Goal: Information Seeking & Learning: Check status

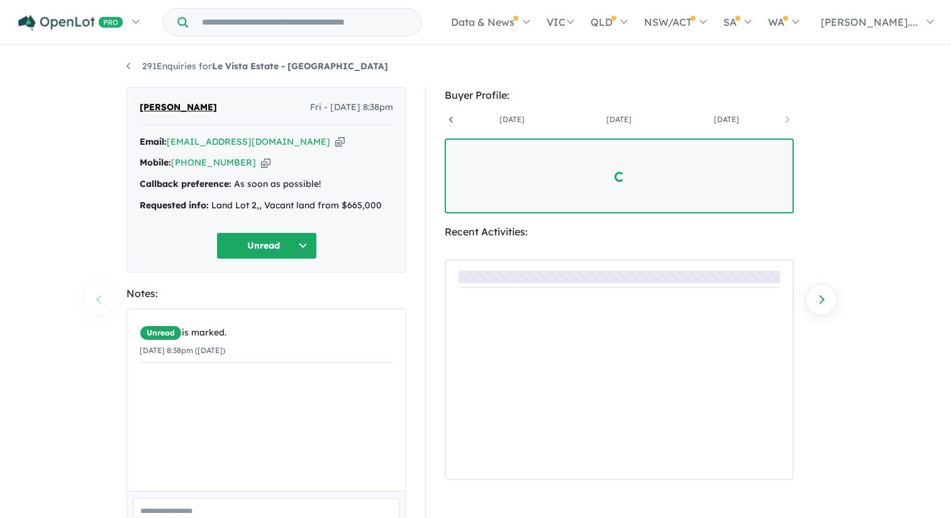
scroll to position [0, 308]
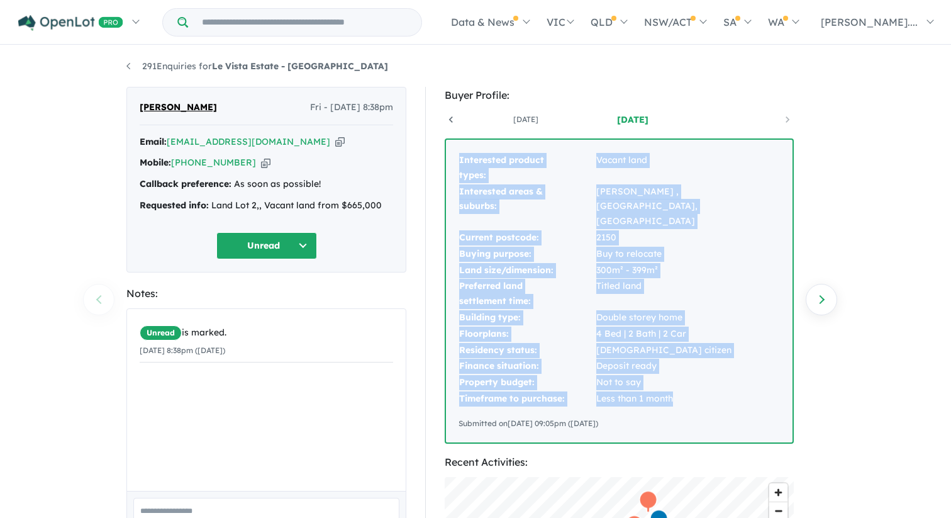
drag, startPoint x: 461, startPoint y: 160, endPoint x: 677, endPoint y: 387, distance: 313.3
click at [677, 387] on tbody "Interested product types: Vacant land Interested areas & suburbs: Oran park , l…" at bounding box center [620, 279] width 322 height 255
copy tbody "Interested product types: Vacant land Interested areas & suburbs: Oran park , l…"
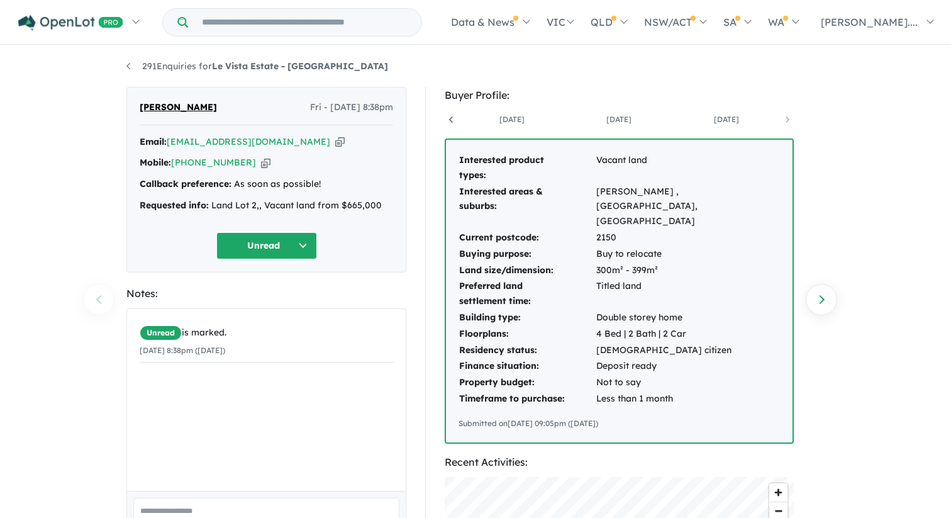
scroll to position [0, 308]
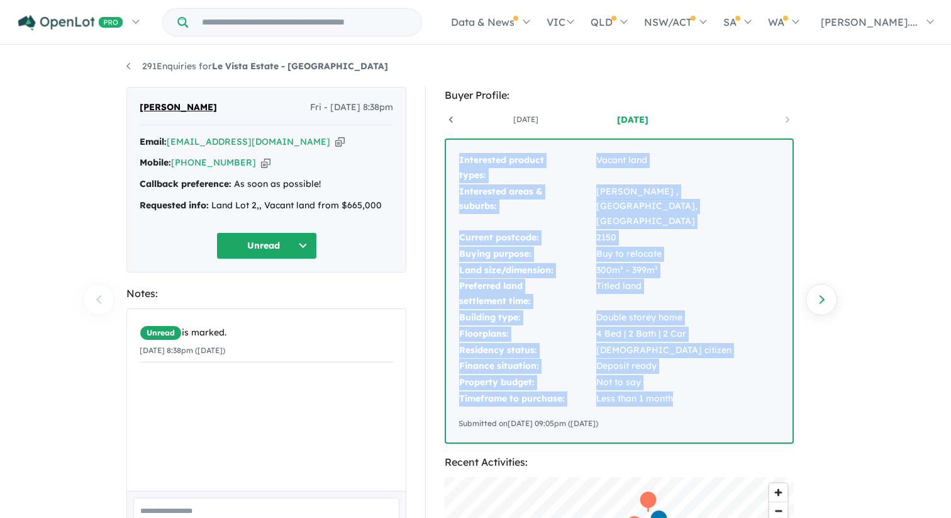
drag, startPoint x: 460, startPoint y: 159, endPoint x: 696, endPoint y: 381, distance: 324.1
click at [696, 381] on tbody "Interested product types: Vacant land Interested areas & suburbs: Oran park , l…" at bounding box center [620, 279] width 322 height 255
copy tbody "Interested product types: Vacant land Interested areas & suburbs: Oran park , l…"
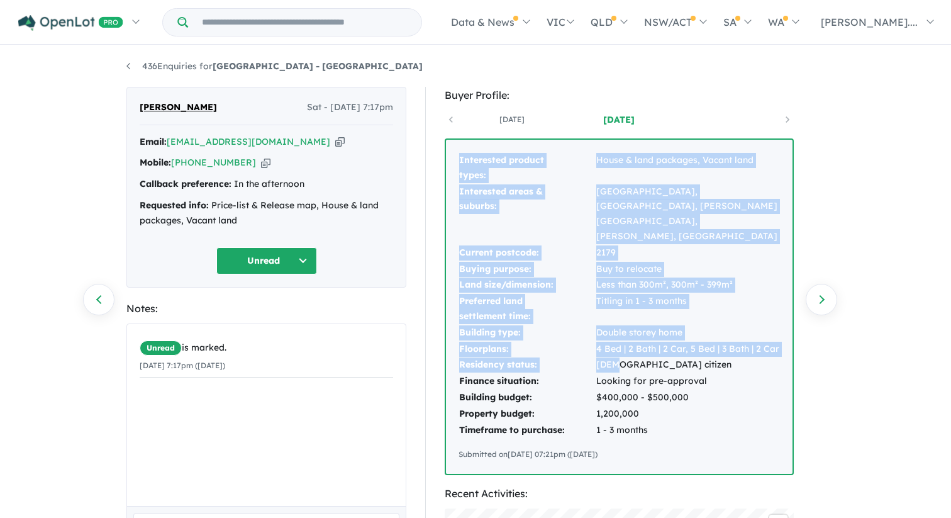
drag, startPoint x: 459, startPoint y: 160, endPoint x: 614, endPoint y: 332, distance: 231.7
click at [614, 332] on tbody "Interested product types: House & land packages, Vacant land Interested areas &…" at bounding box center [620, 295] width 322 height 286
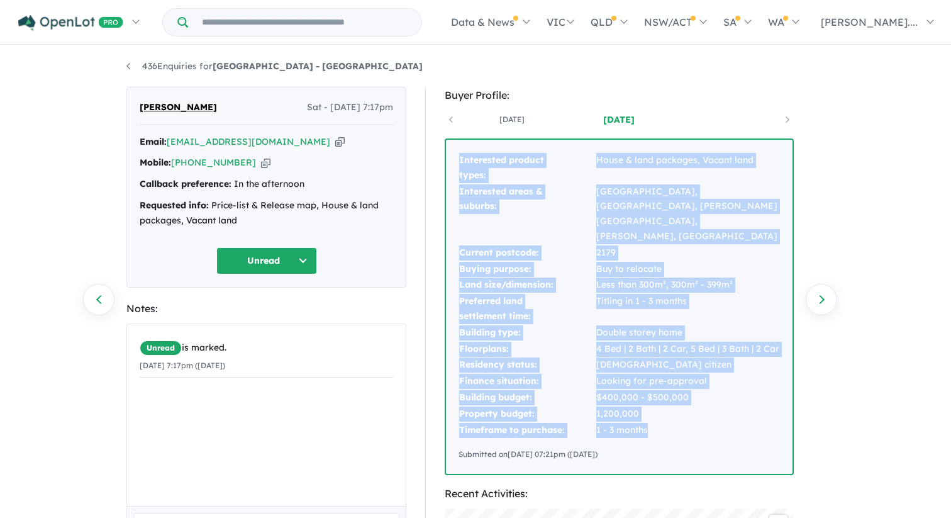
click at [665, 422] on td "1 - 3 months" at bounding box center [688, 430] width 184 height 16
copy tbody "Interested product types: House & land packages, Vacant land Interested areas &…"
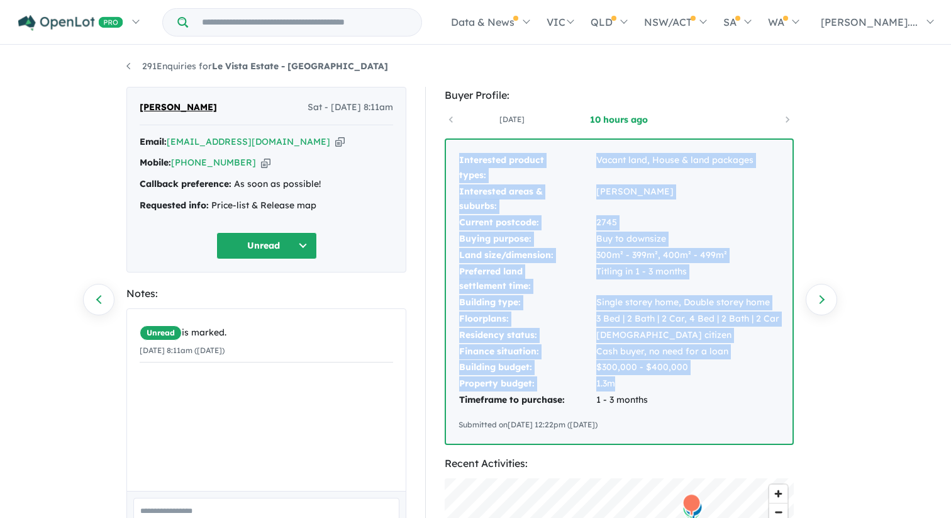
drag, startPoint x: 461, startPoint y: 162, endPoint x: 639, endPoint y: 390, distance: 289.6
click at [639, 390] on tbody "Interested product types: Vacant land, House & land packages Interested areas &…" at bounding box center [620, 280] width 322 height 256
click at [652, 403] on td "1 - 3 months" at bounding box center [688, 400] width 184 height 16
copy tbody "Interested product types: Vacant land, House & land packages Interested areas &…"
